Goal: Information Seeking & Learning: Check status

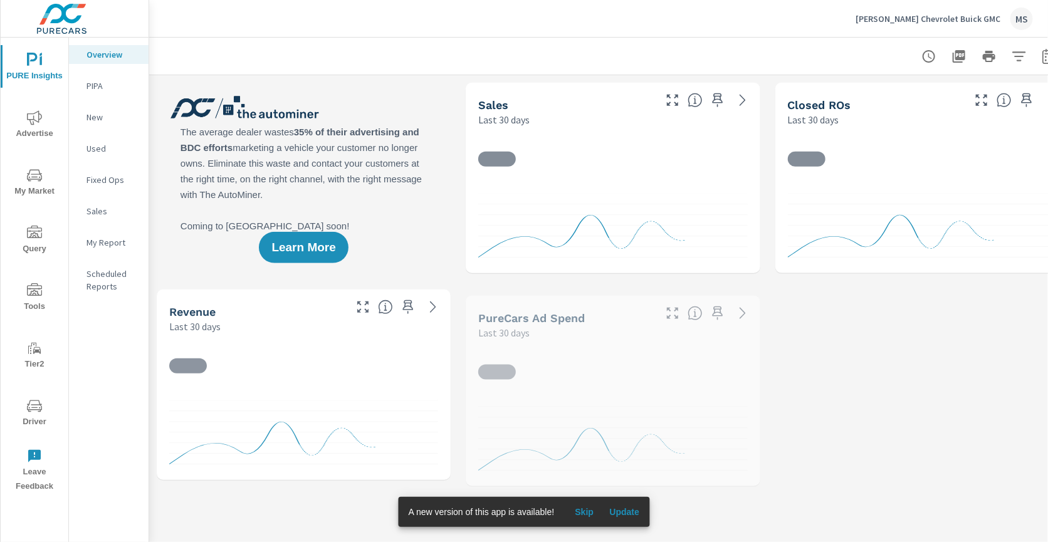
click at [36, 115] on icon "nav menu" at bounding box center [34, 117] width 15 height 15
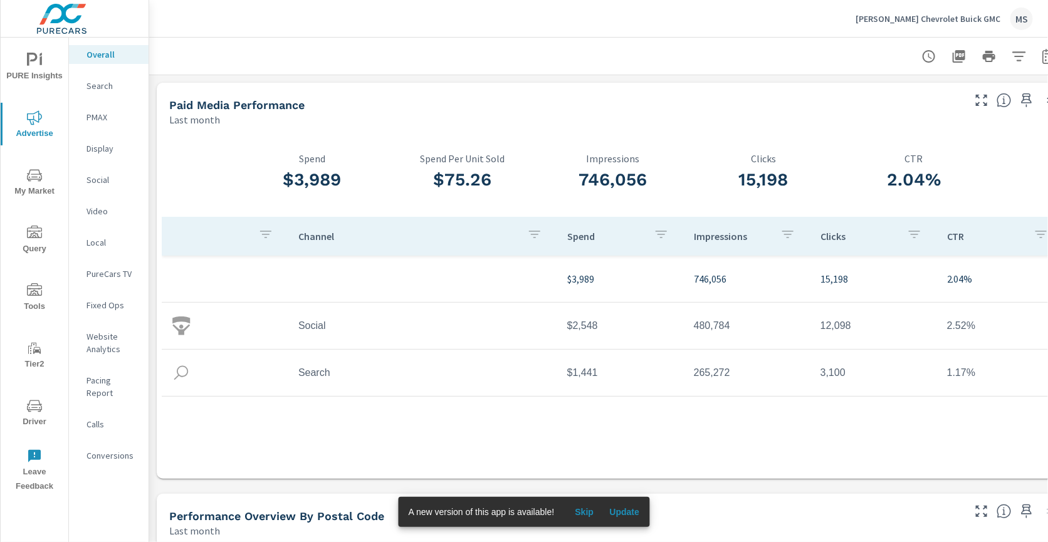
click at [101, 82] on p "Search" at bounding box center [112, 86] width 52 height 13
